Goal: Ask a question: Seek information or help from site administrators or community

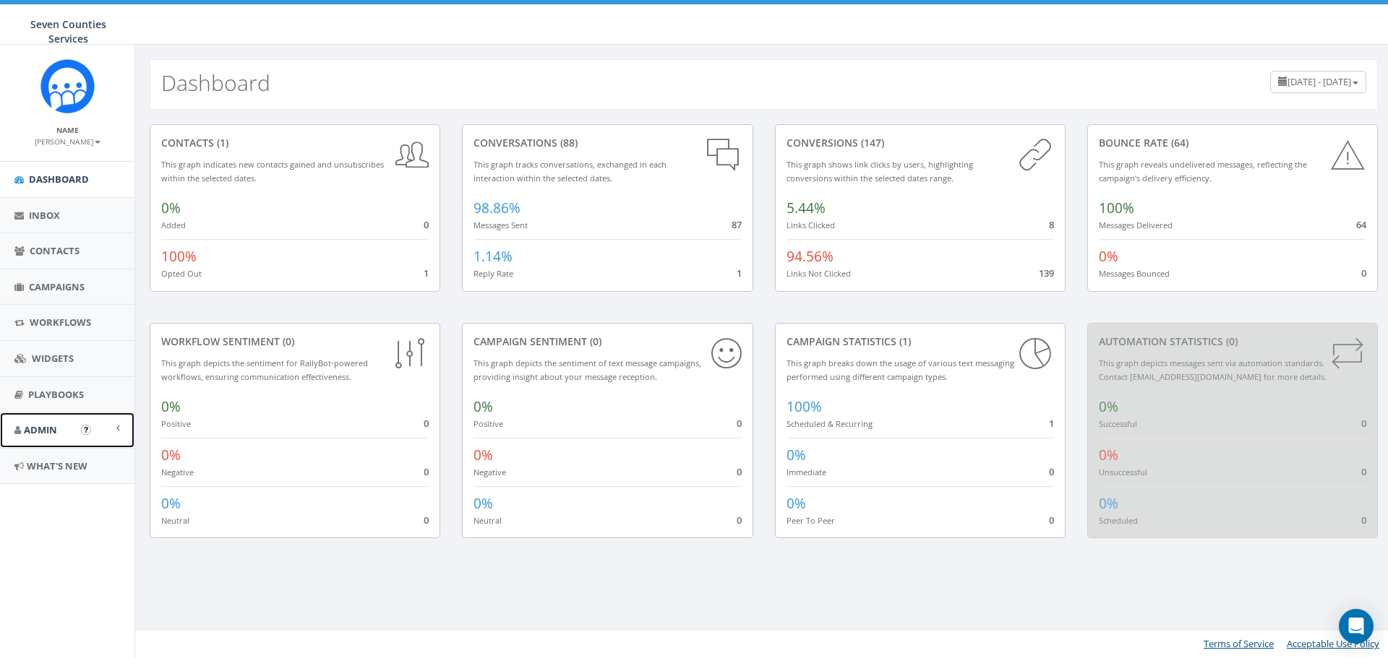
click at [45, 430] on span "Admin" at bounding box center [40, 430] width 33 height 13
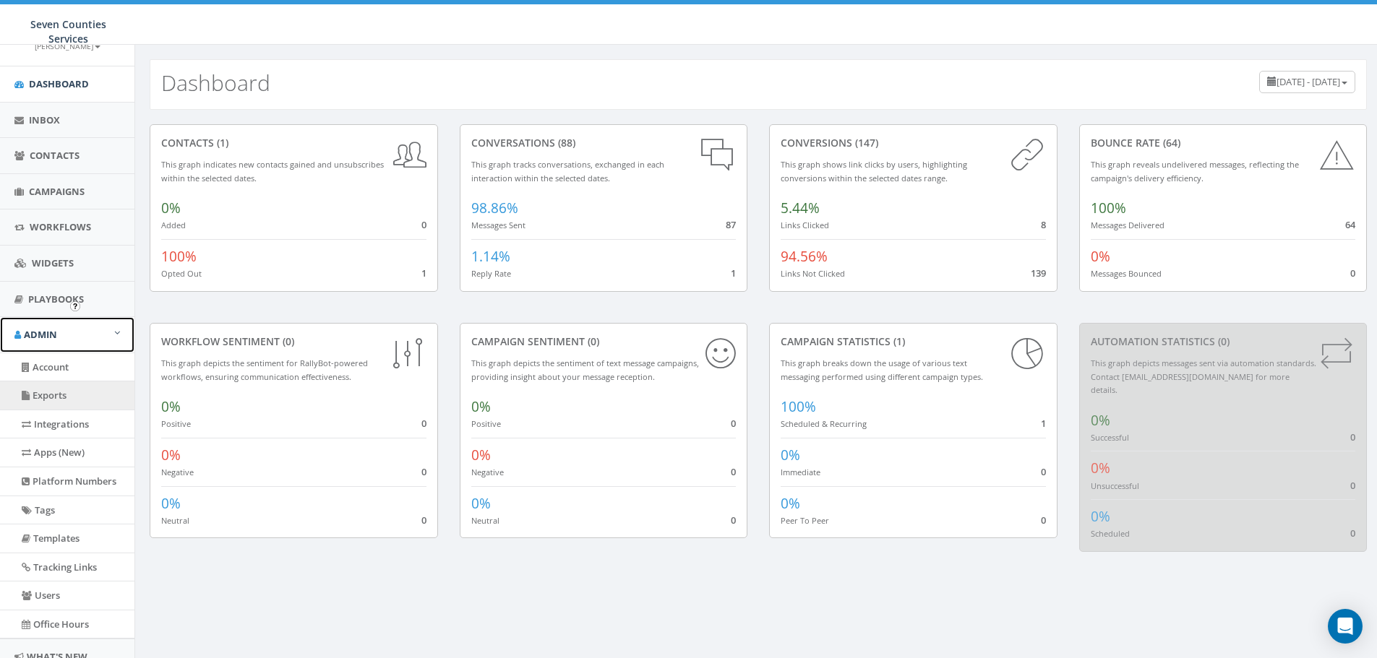
scroll to position [145, 0]
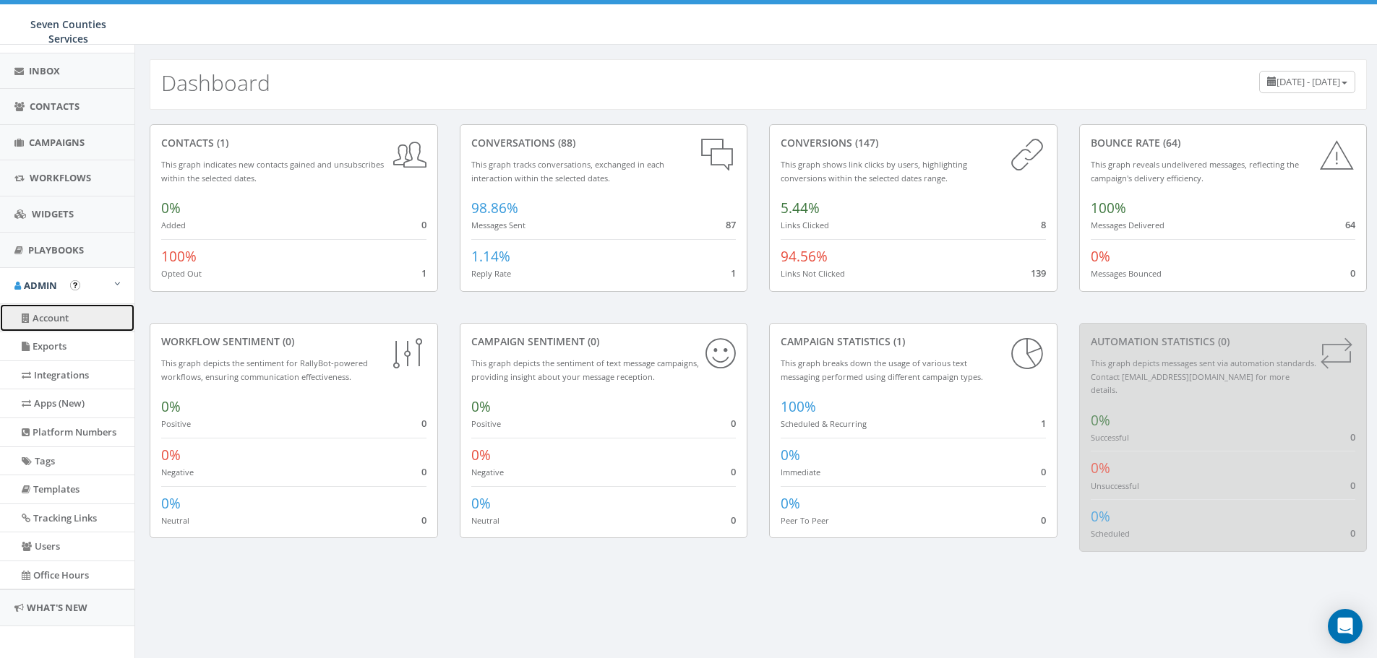
click at [56, 319] on link "Account" at bounding box center [67, 318] width 134 height 28
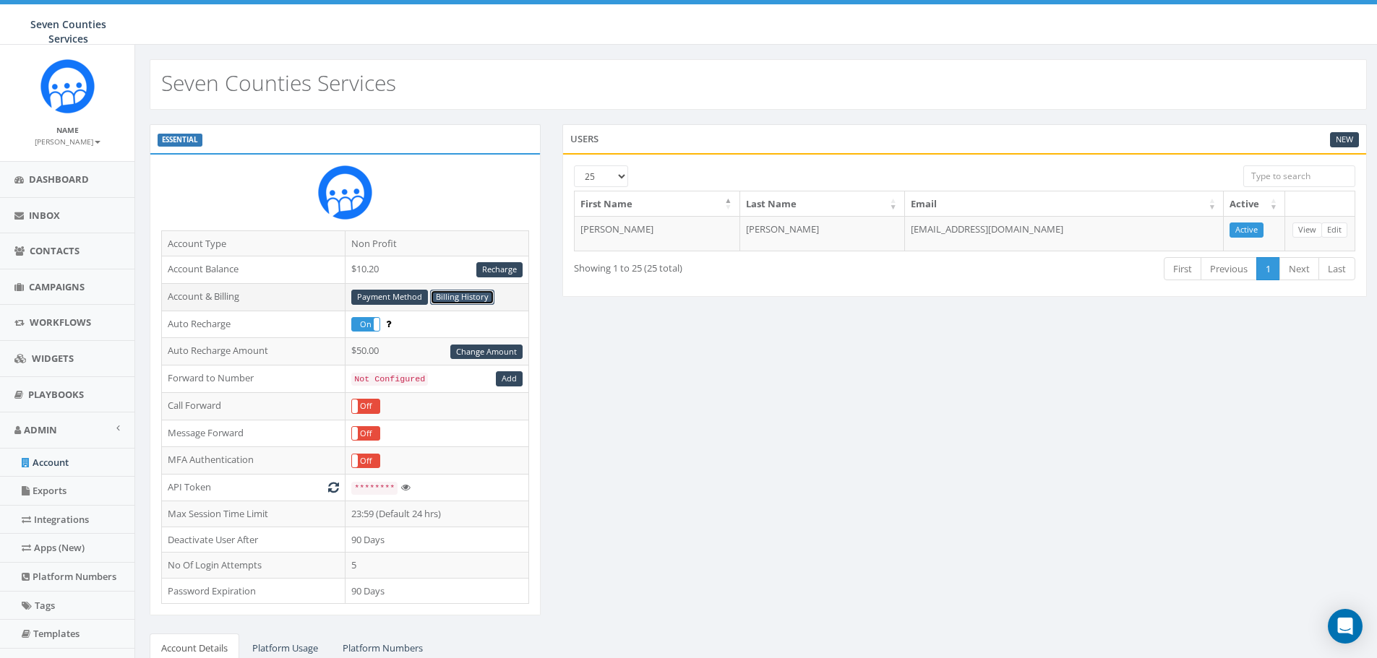
click at [465, 300] on link "Billing History" at bounding box center [462, 297] width 64 height 15
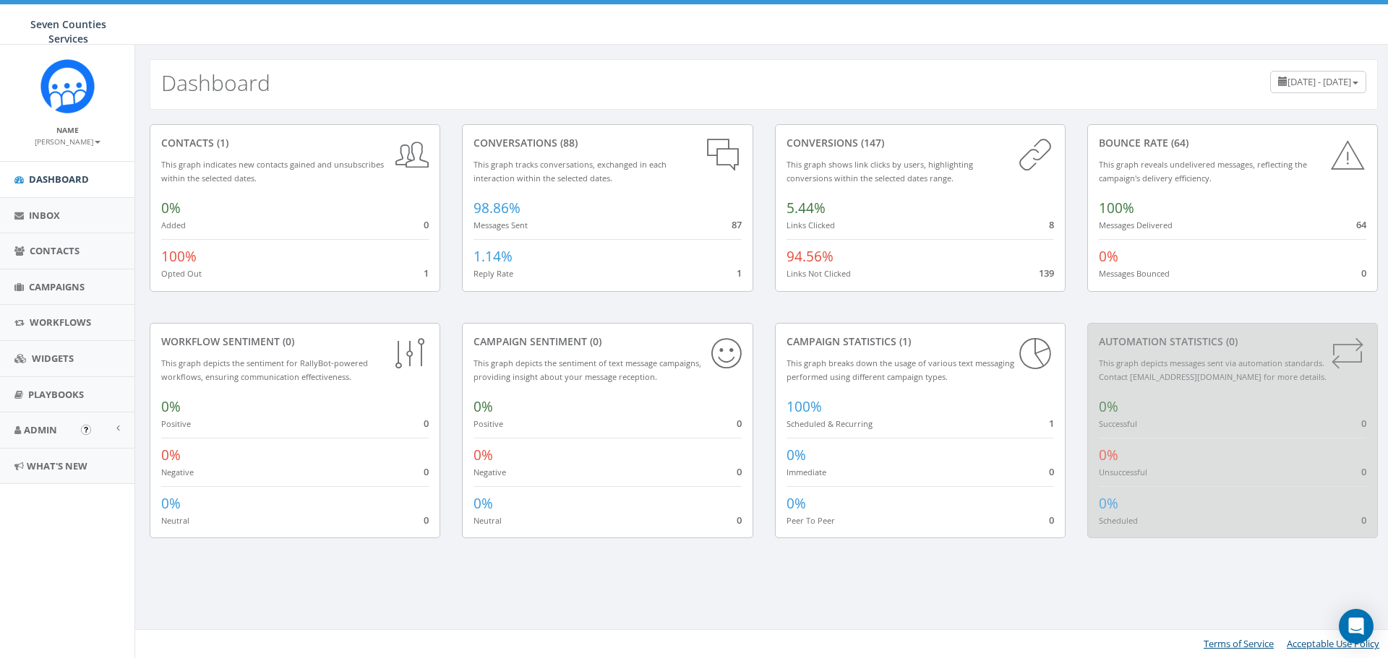
click at [89, 429] on img "Open In-App Guide" at bounding box center [86, 430] width 10 height 10
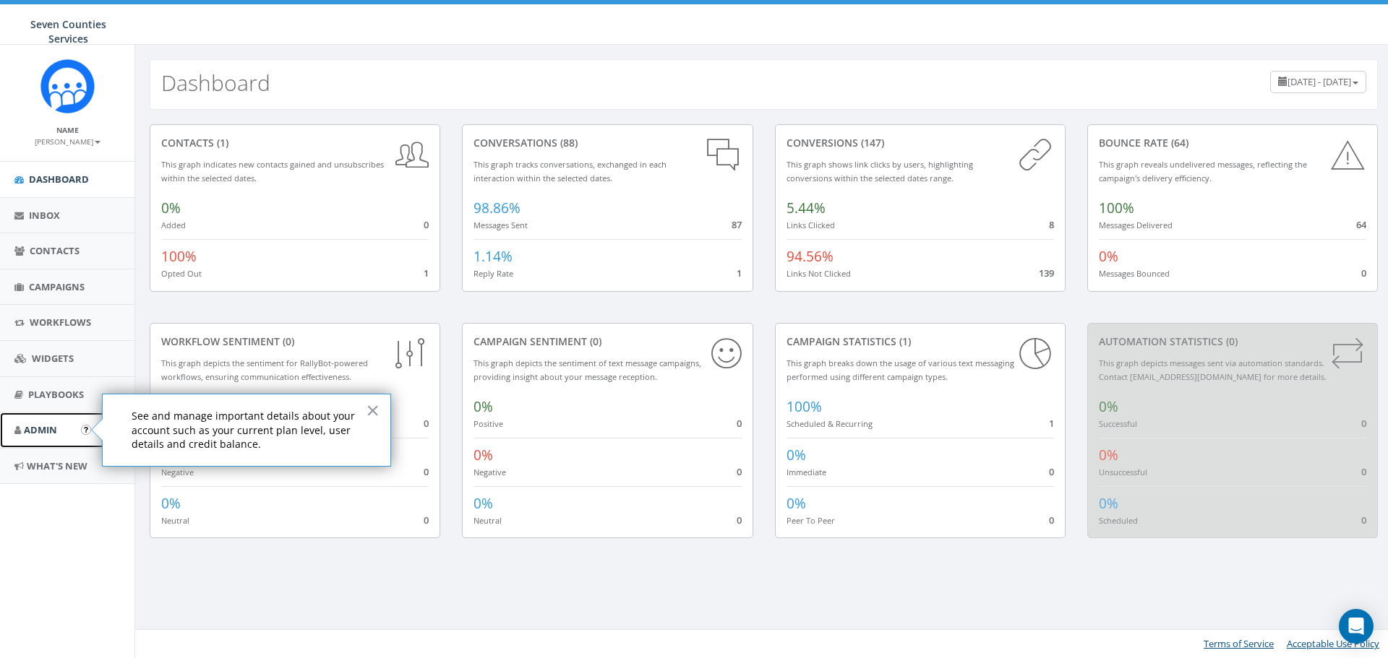
click at [48, 429] on span "Admin" at bounding box center [40, 430] width 33 height 13
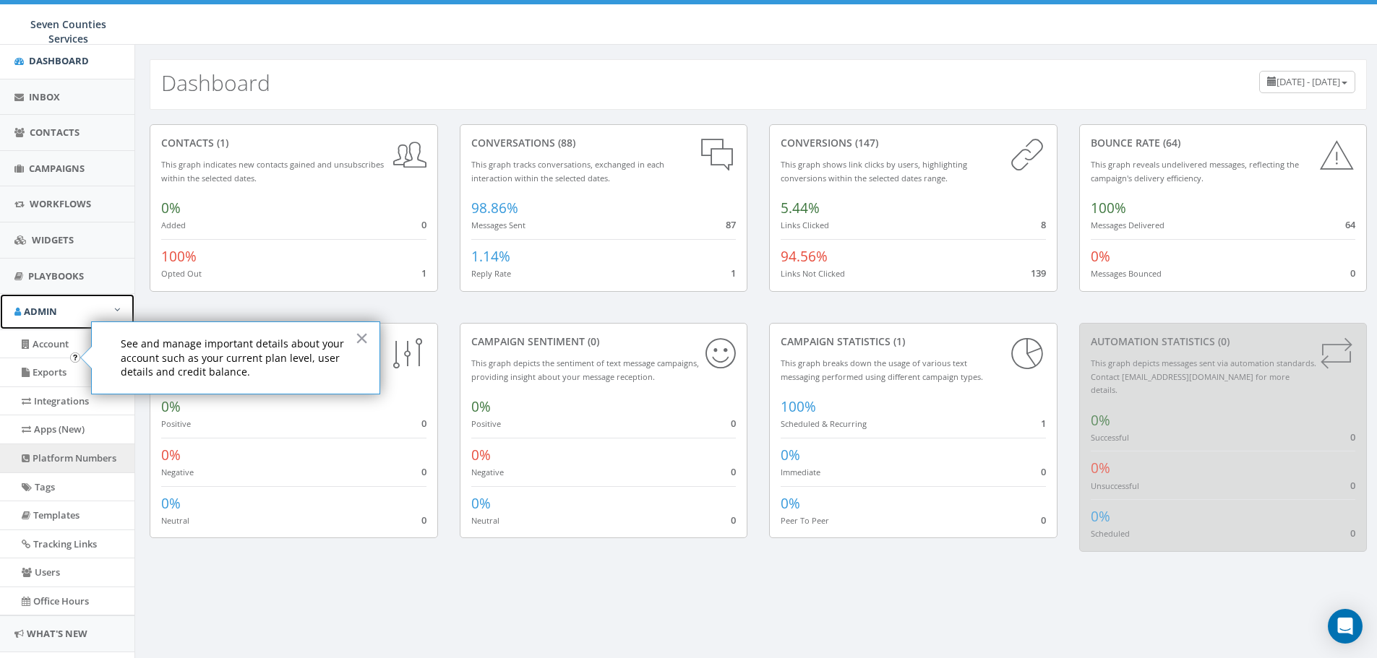
scroll to position [145, 0]
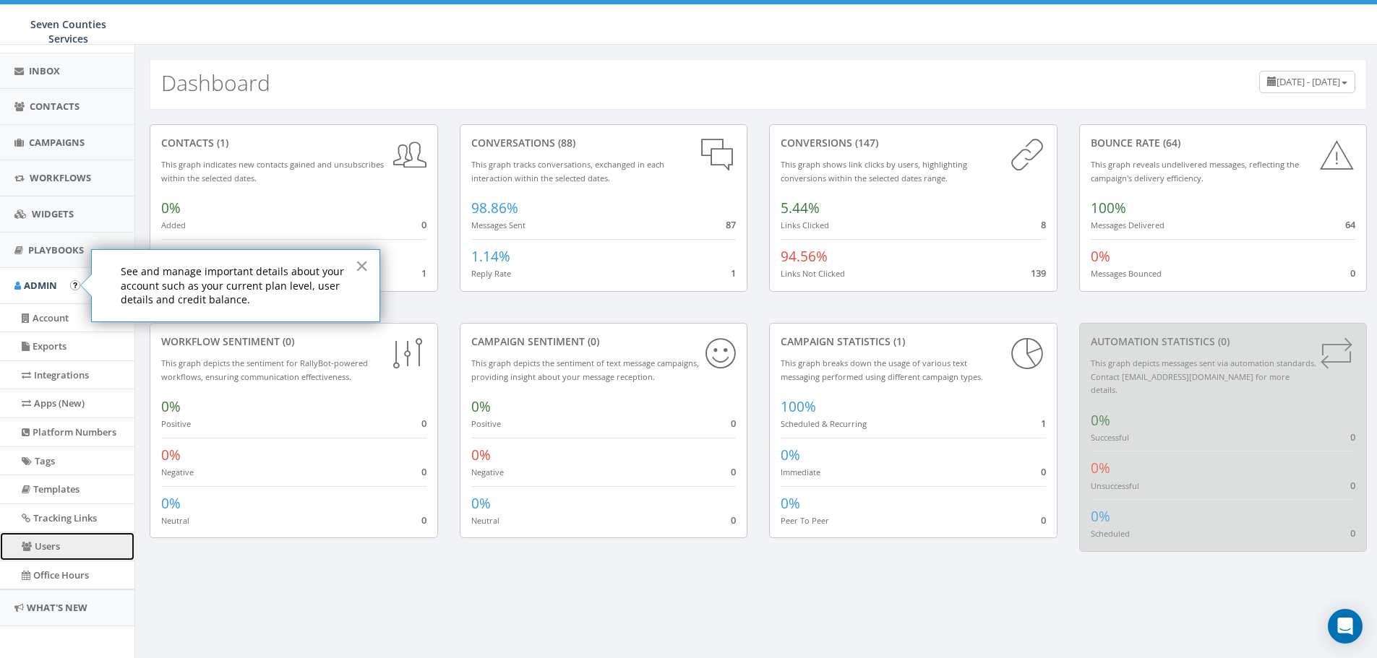
click at [45, 548] on link "Users" at bounding box center [67, 547] width 134 height 28
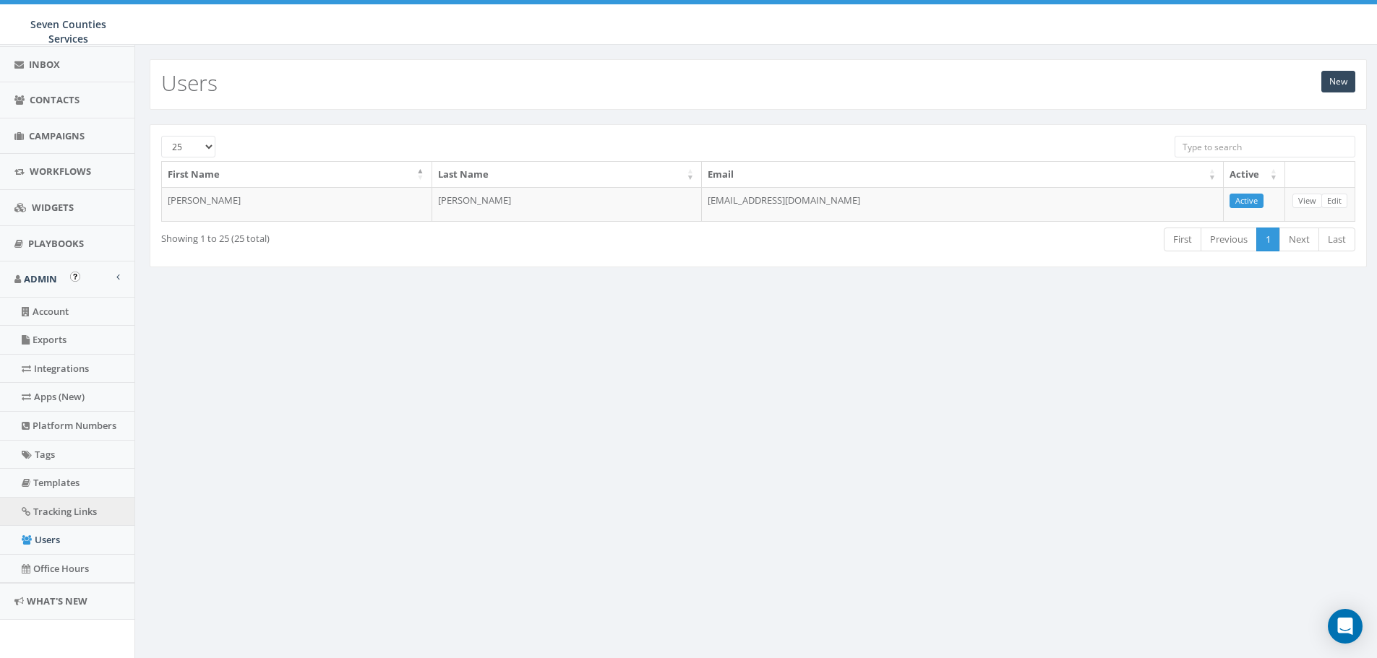
scroll to position [153, 0]
click at [1341, 633] on icon "Open Intercom Messenger" at bounding box center [1345, 626] width 19 height 19
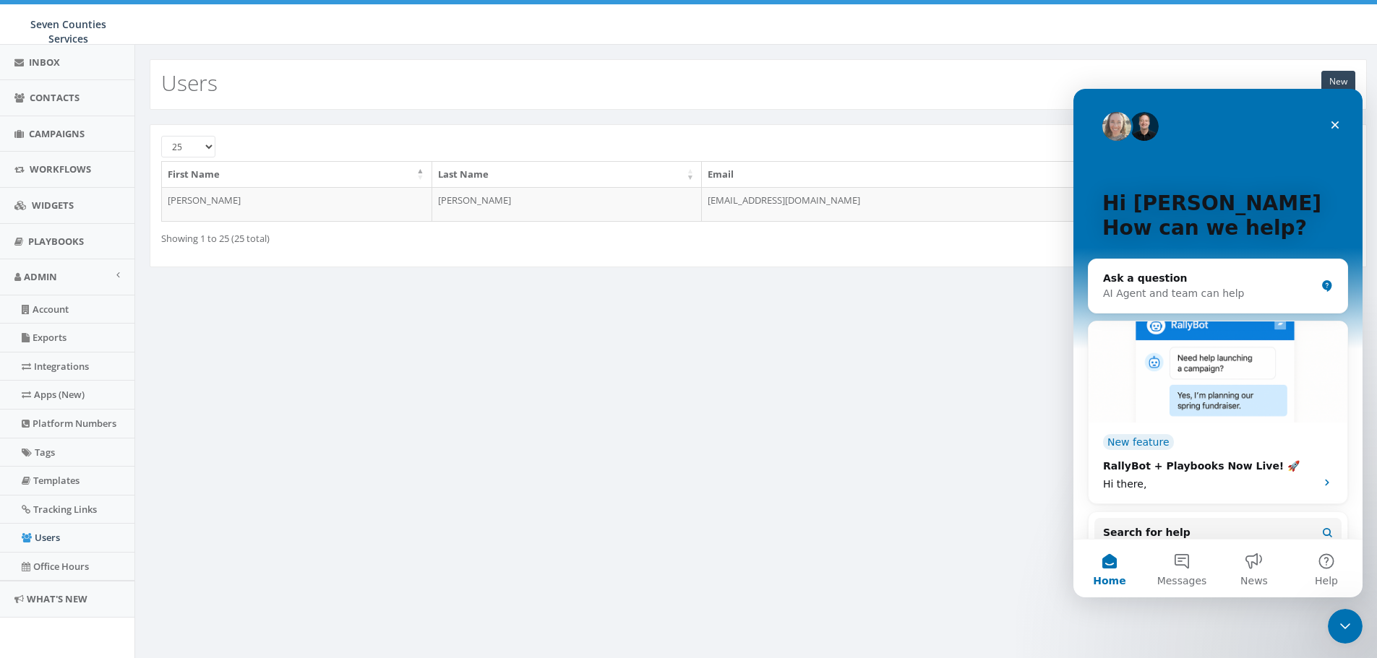
scroll to position [0, 0]
click at [1229, 279] on div "Ask a question" at bounding box center [1209, 278] width 212 height 15
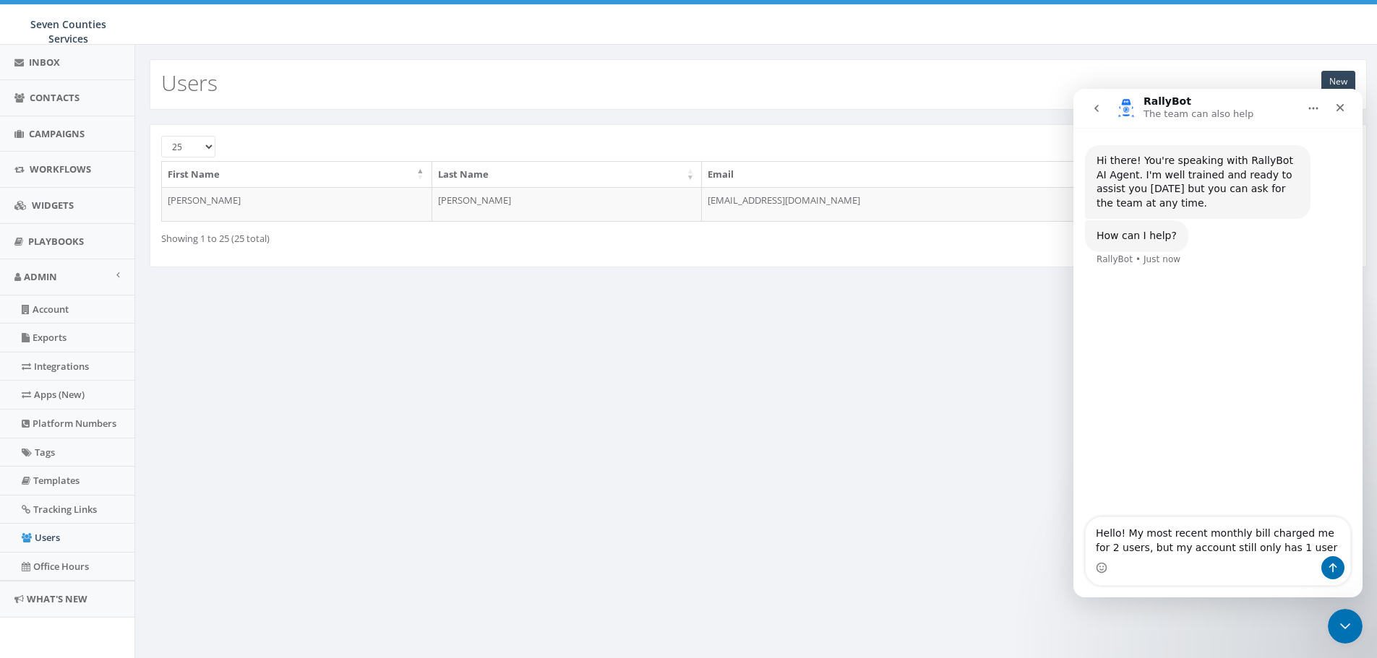
type textarea "Hello! My most recent monthly bill charged me for 2 users, but my account still…"
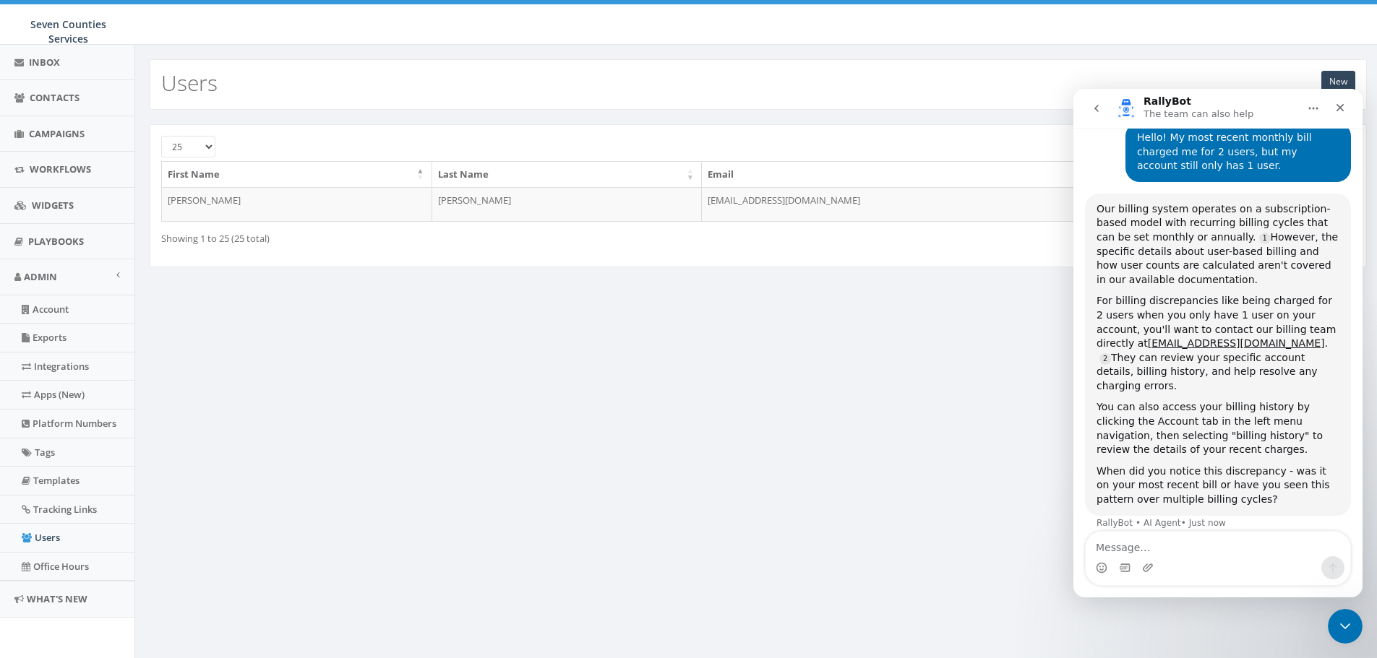
scroll to position [142, 0]
type textarea "just this most recent month"
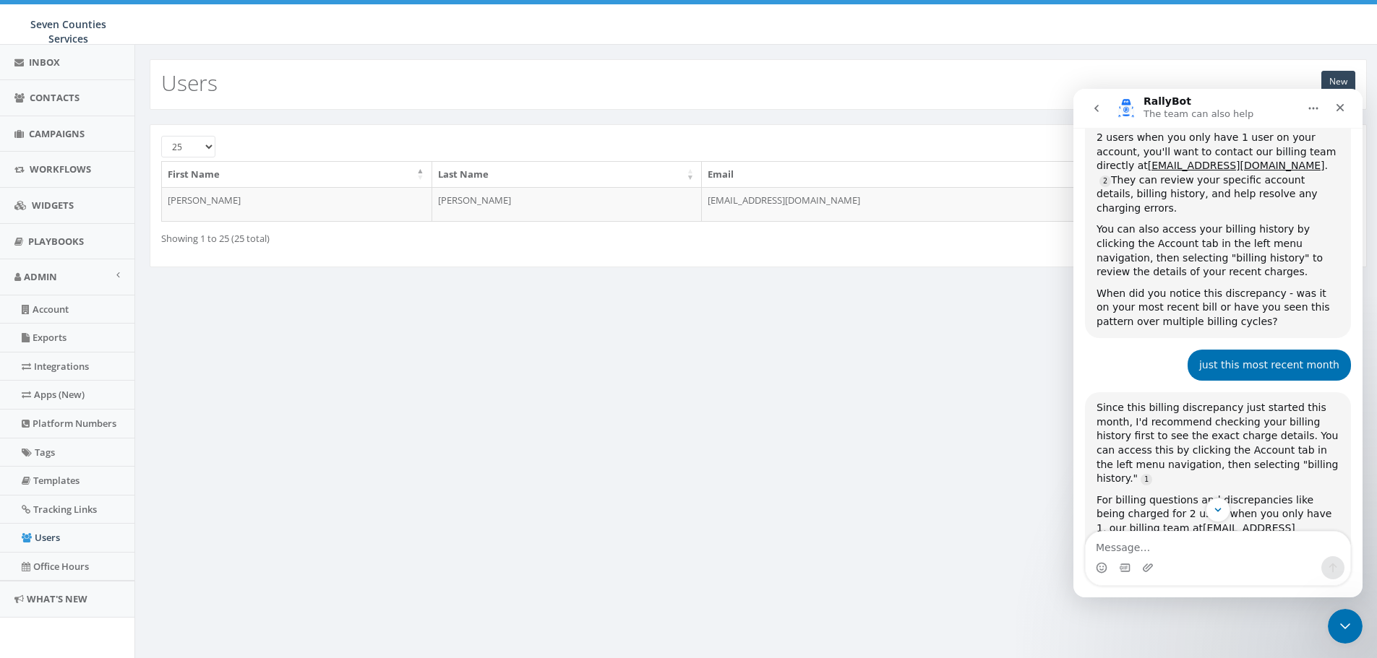
scroll to position [314, 0]
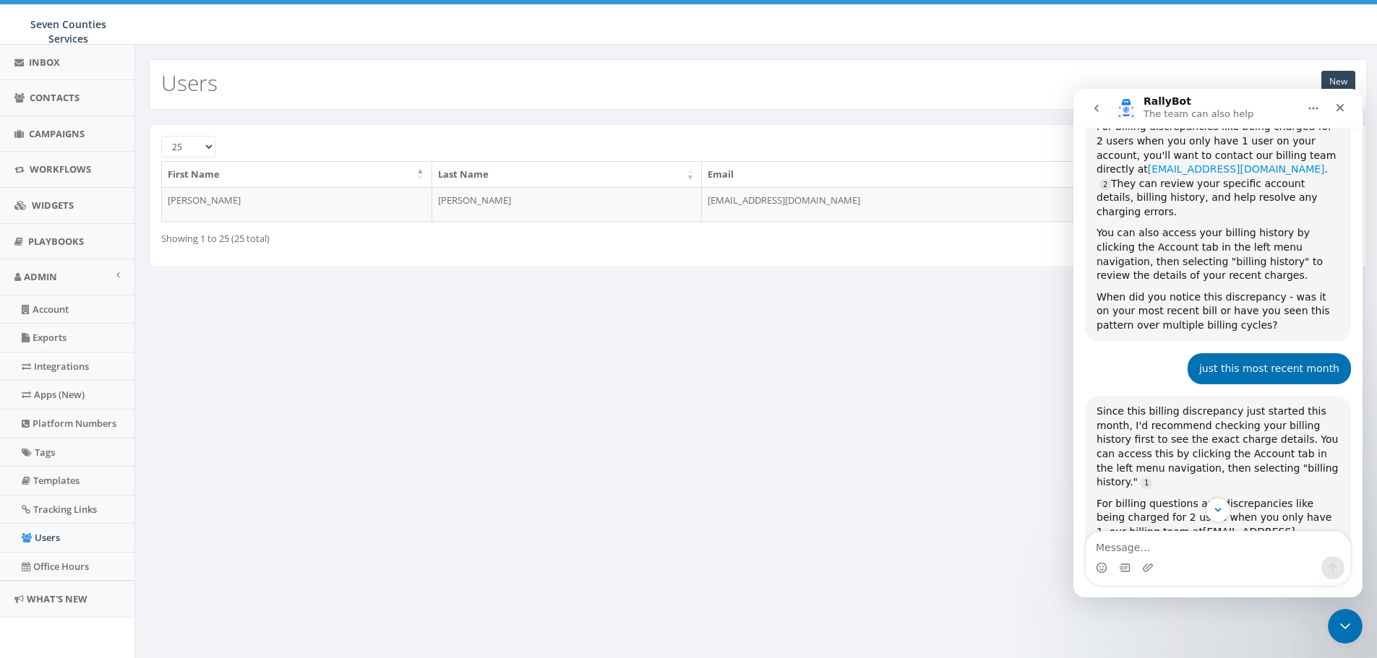
click at [1151, 174] on link "billing@rallycorp.com" at bounding box center [1236, 169] width 177 height 12
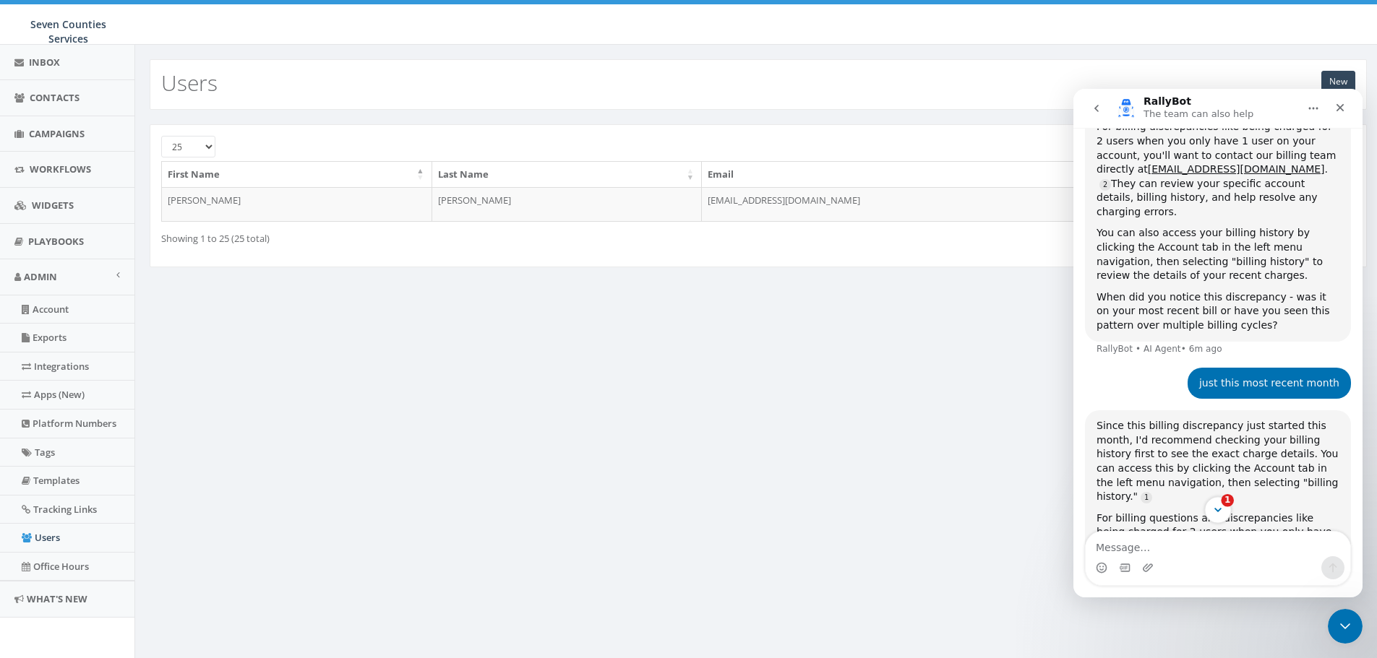
click at [1221, 512] on icon "Scroll to bottom" at bounding box center [1217, 510] width 13 height 13
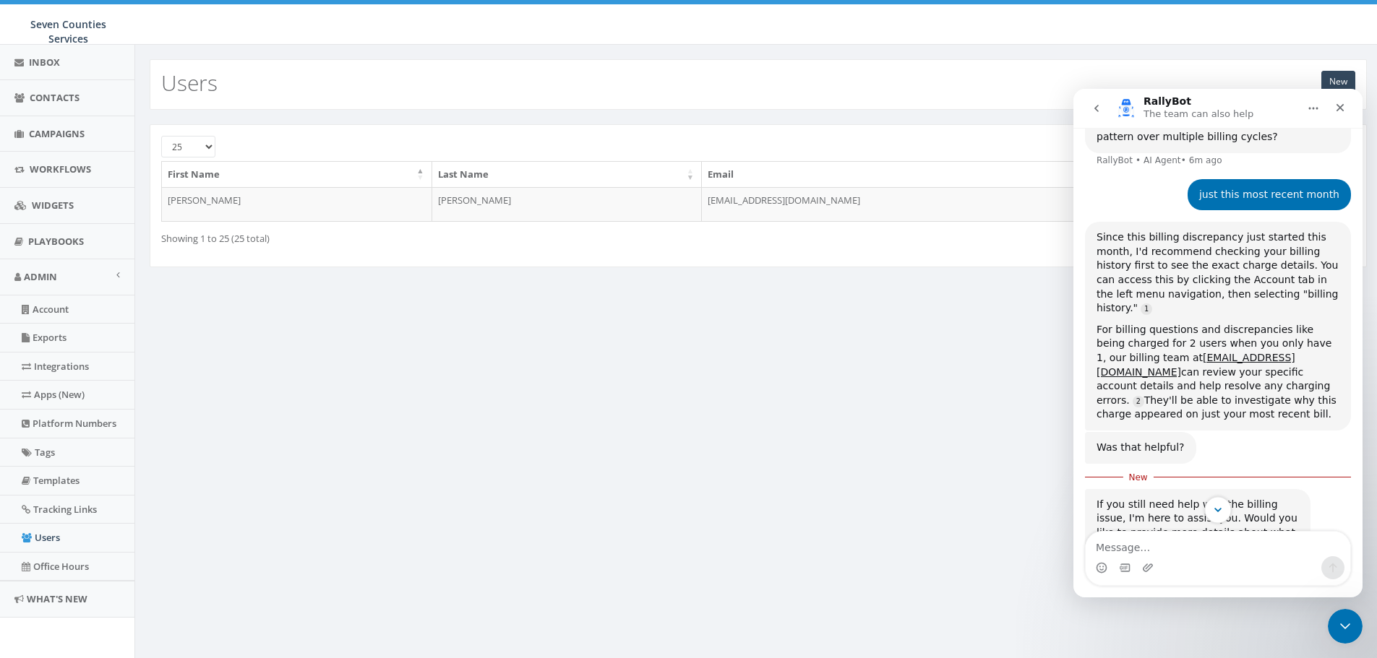
scroll to position [531, 0]
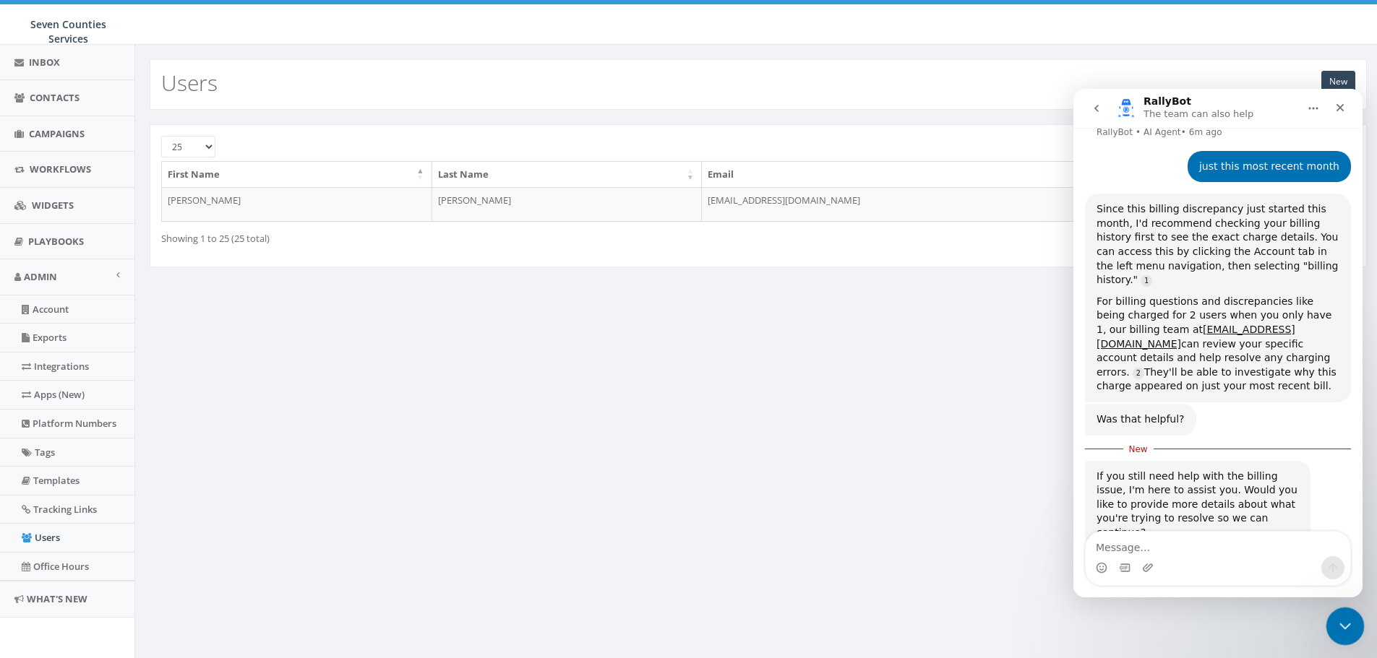
click at [1346, 622] on icon "Close Intercom Messenger" at bounding box center [1343, 625] width 10 height 6
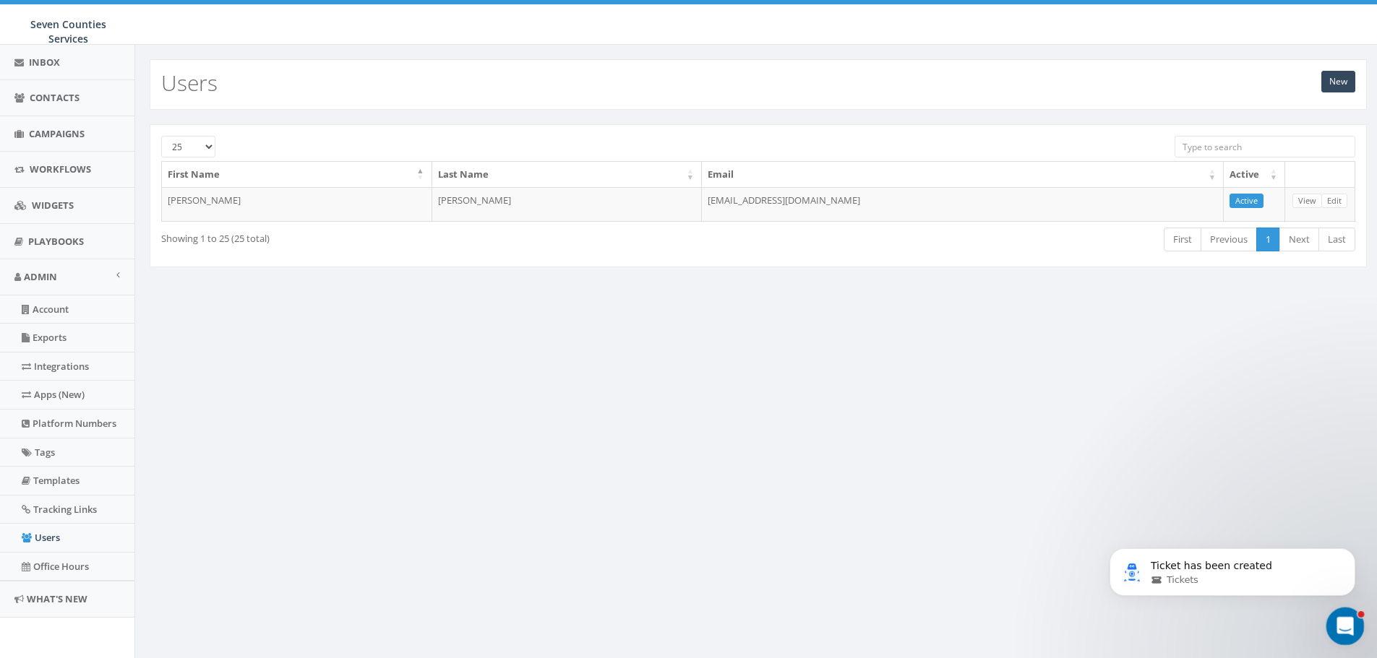
scroll to position [0, 0]
